Goal: Task Accomplishment & Management: Manage account settings

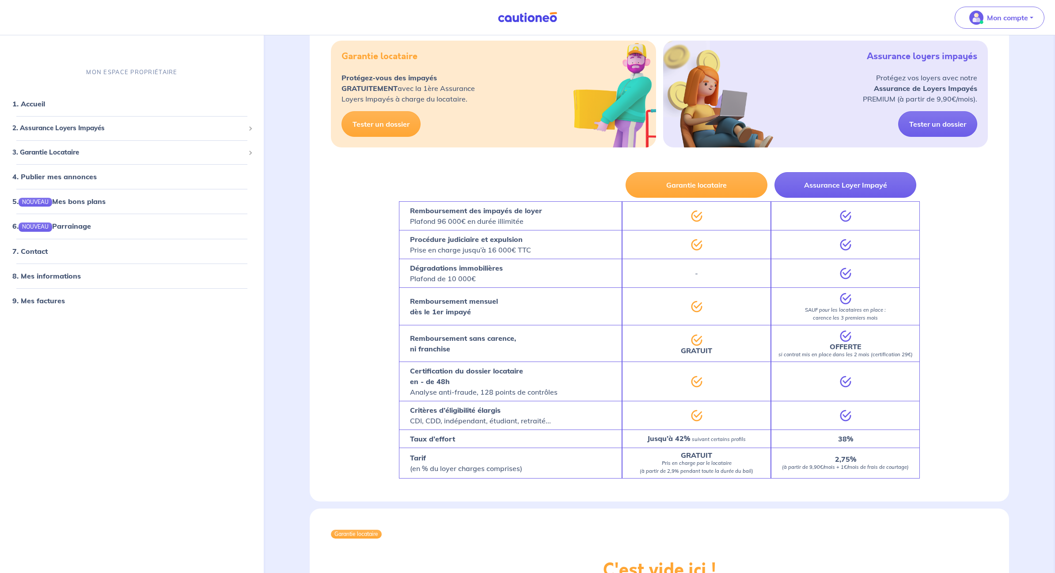
scroll to position [474, 0]
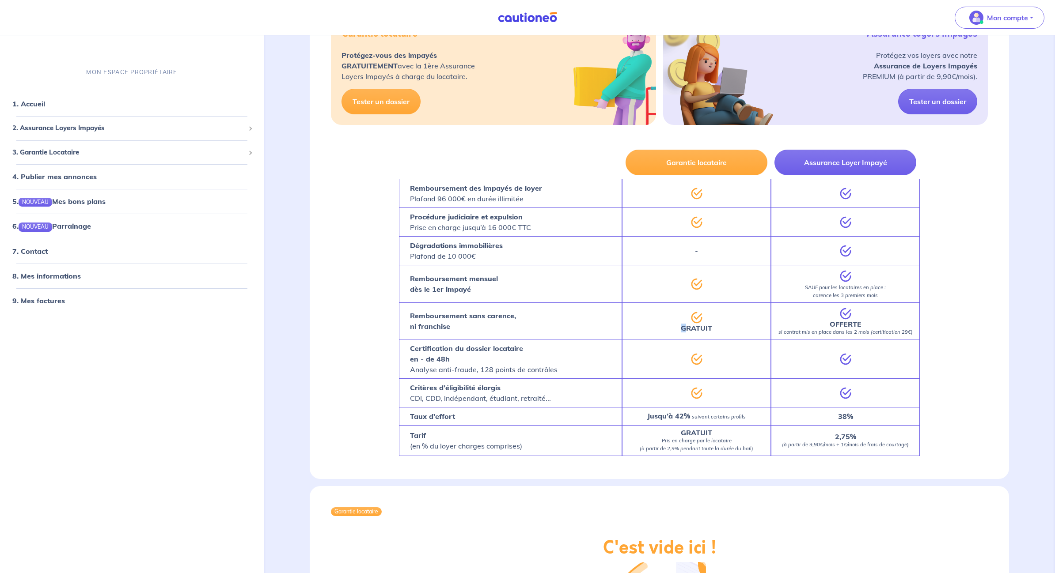
drag, startPoint x: 683, startPoint y: 325, endPoint x: 740, endPoint y: 324, distance: 56.1
click at [740, 324] on div "GRATUIT" at bounding box center [696, 321] width 149 height 37
click at [740, 325] on div "GRATUIT" at bounding box center [696, 321] width 149 height 37
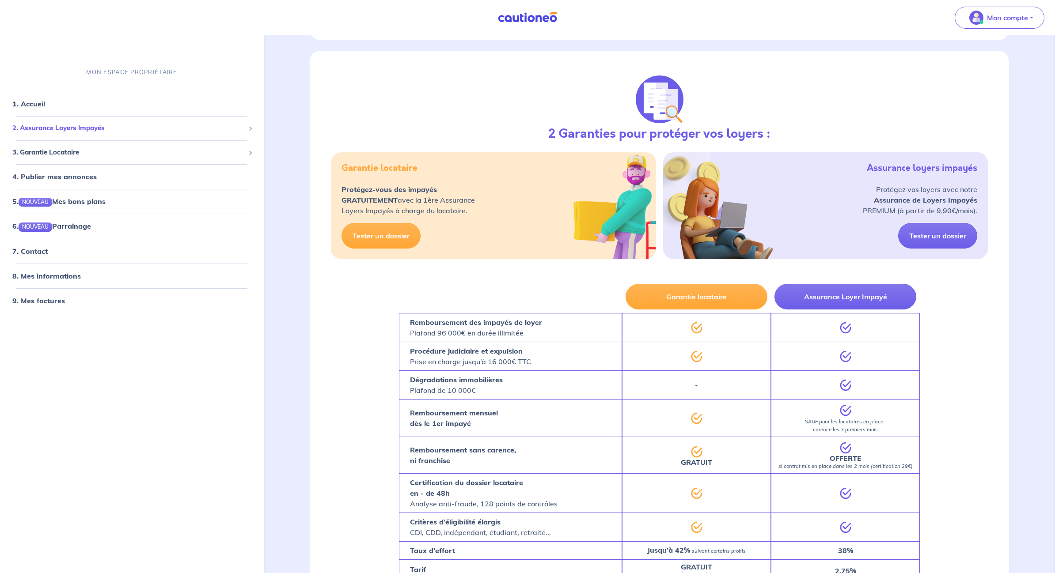
click at [73, 128] on span "2. Assurance Loyers Impayés" at bounding box center [128, 128] width 232 height 10
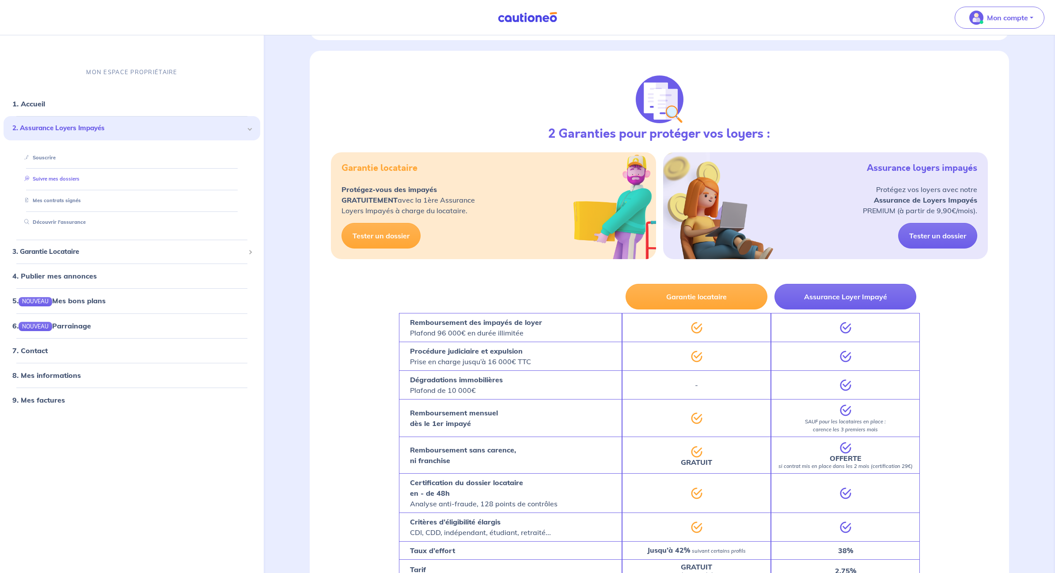
click at [67, 180] on link "Suivre mes dossiers" at bounding box center [50, 179] width 59 height 6
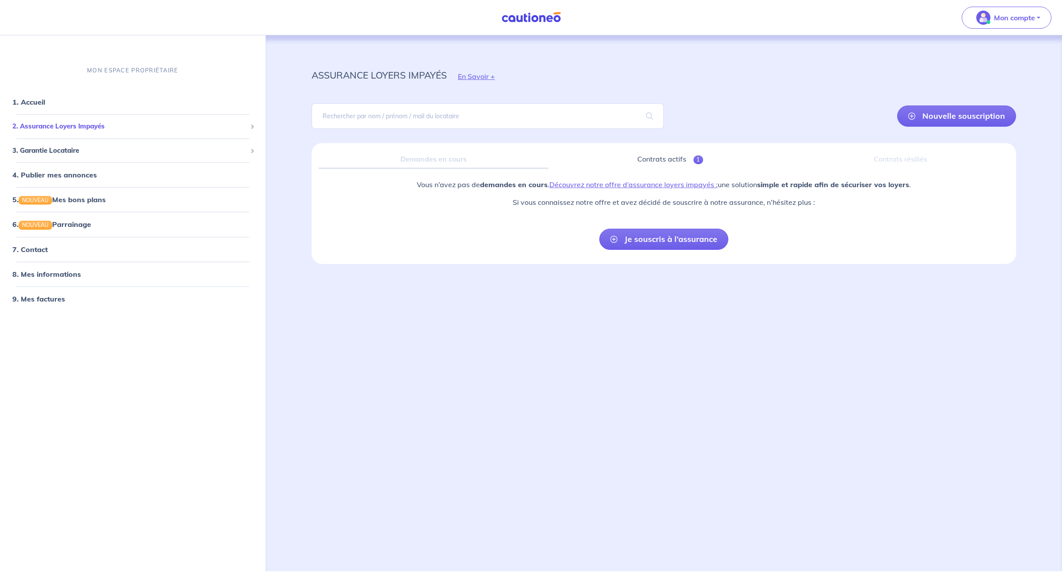
click at [71, 129] on span "2. Assurance Loyers Impayés" at bounding box center [129, 126] width 234 height 10
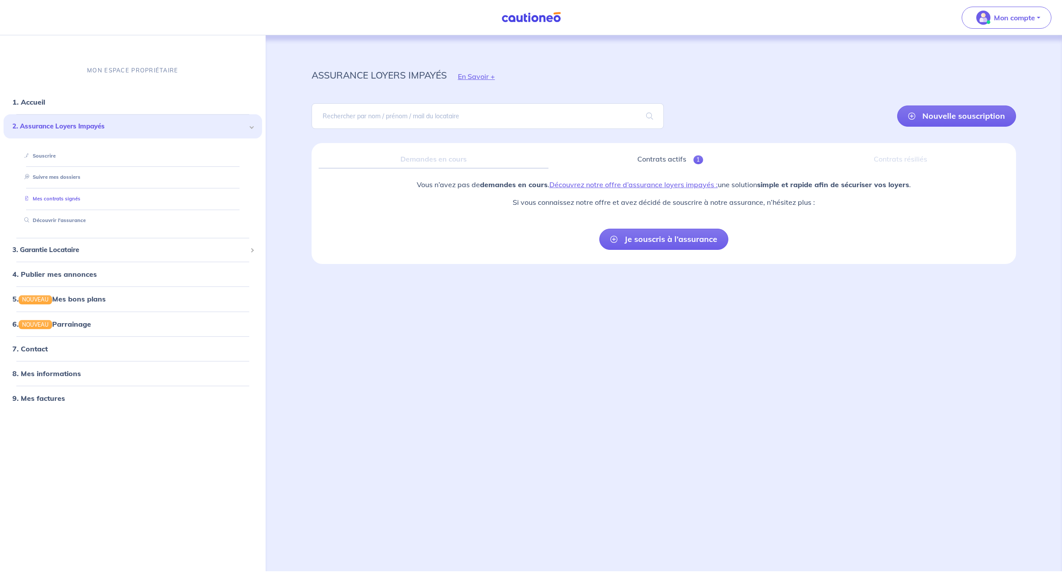
click at [64, 197] on link "Mes contrats signés" at bounding box center [51, 199] width 60 height 6
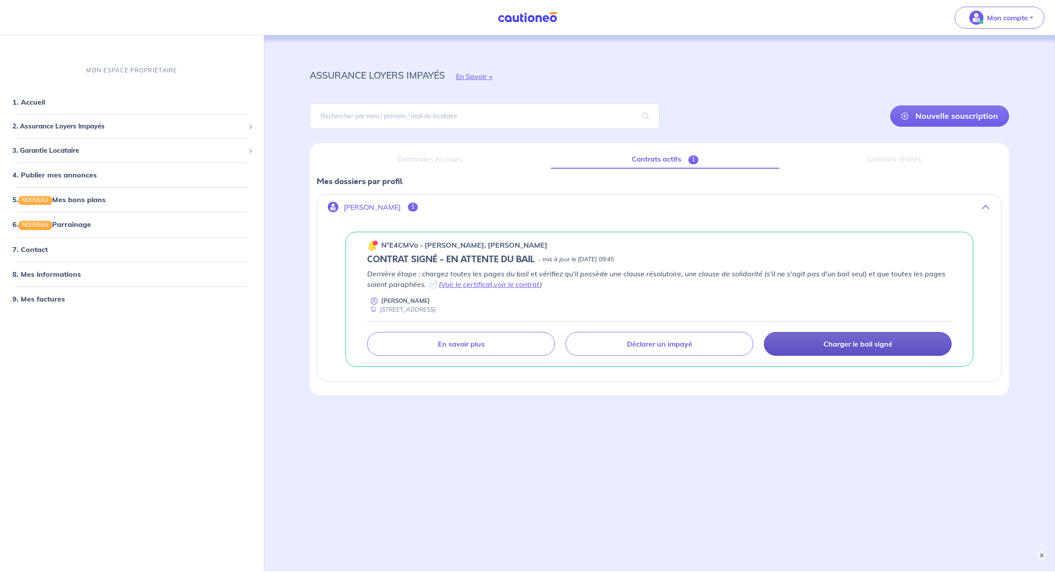
click at [850, 346] on p "Charger le bail signé" at bounding box center [858, 344] width 69 height 9
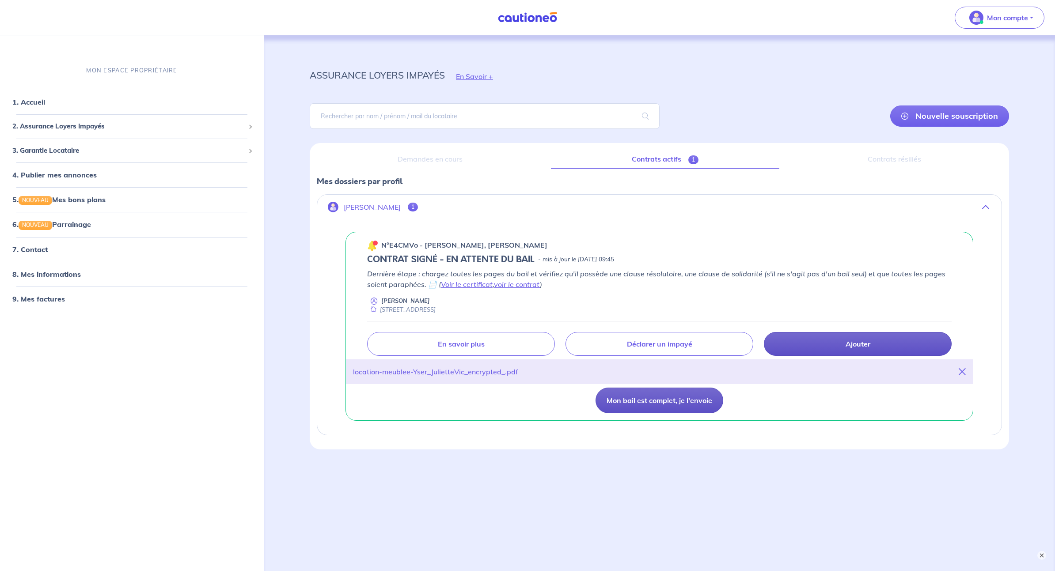
click at [657, 402] on button "Mon bail est complet, je l'envoie" at bounding box center [660, 401] width 128 height 26
